Goal: Transaction & Acquisition: Purchase product/service

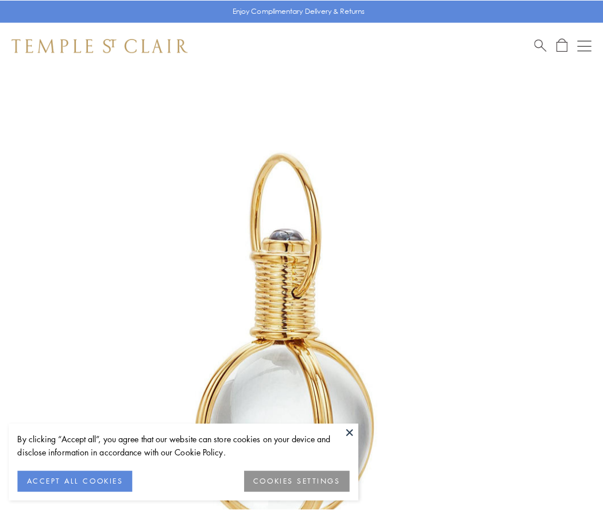
scroll to position [300, 0]
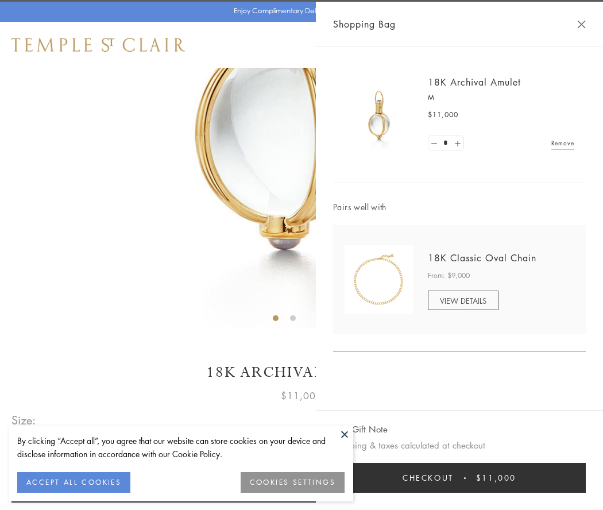
click at [459, 478] on button "Checkout $11,000" at bounding box center [459, 478] width 253 height 30
